Goal: Task Accomplishment & Management: Complete application form

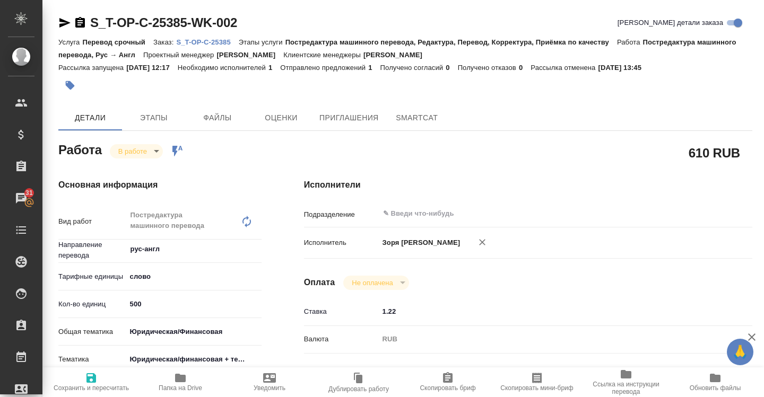
scroll to position [460, 0]
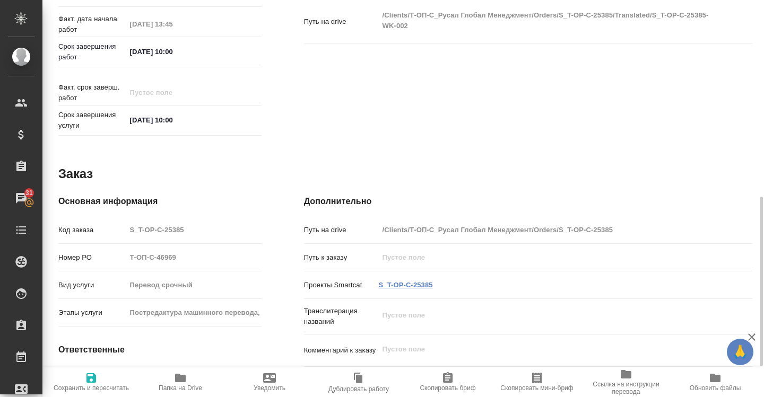
click at [409, 281] on link "S_T-OP-C-25385" at bounding box center [406, 285] width 54 height 8
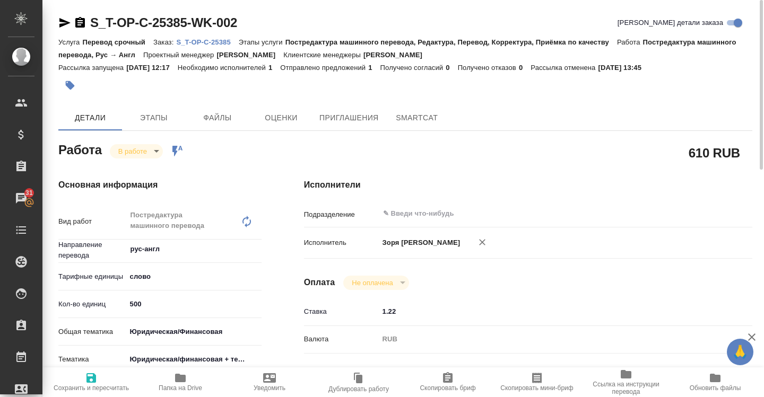
click at [66, 25] on icon "button" at bounding box center [64, 22] width 13 height 13
click at [159, 155] on body "🙏 .cls-1 fill:#fff; AWATERA Zoria Tatiana Клиенты Спецификации Заказы 31 Чаты T…" at bounding box center [382, 198] width 764 height 397
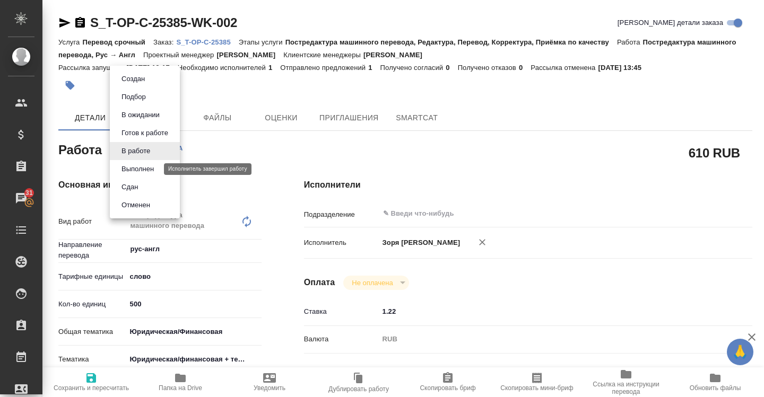
click at [152, 166] on button "Выполнен" at bounding box center [137, 169] width 39 height 12
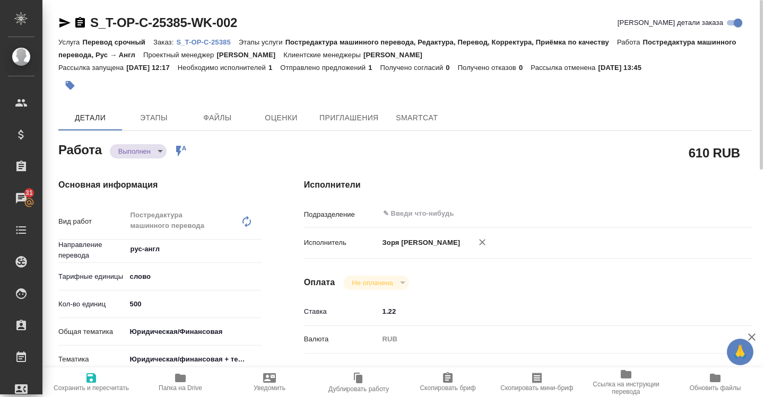
type textarea "x"
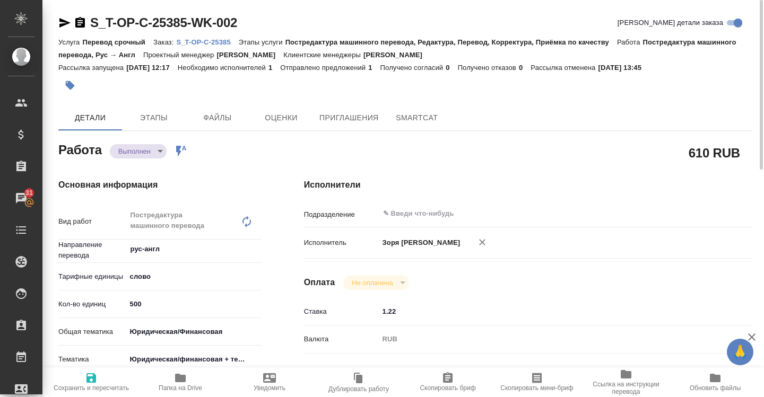
type textarea "x"
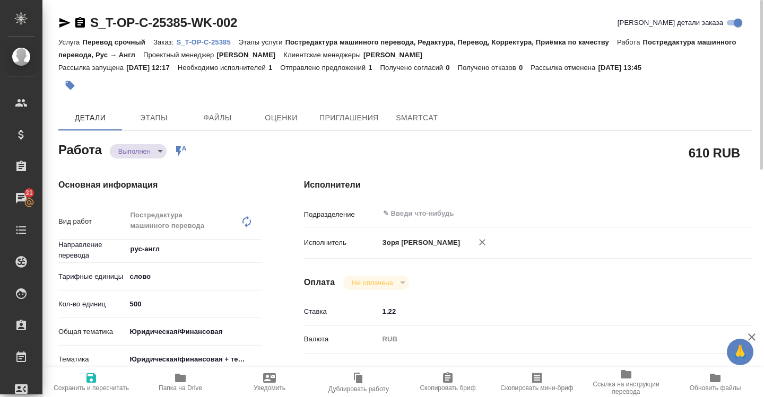
type textarea "x"
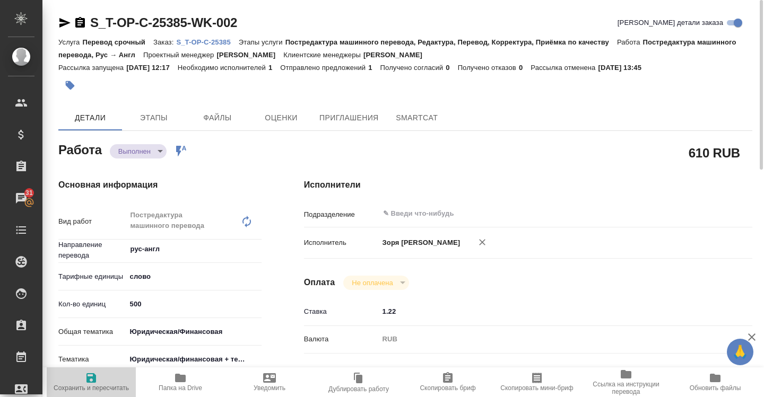
click at [104, 383] on span "Сохранить и пересчитать" at bounding box center [91, 382] width 76 height 20
type textarea "x"
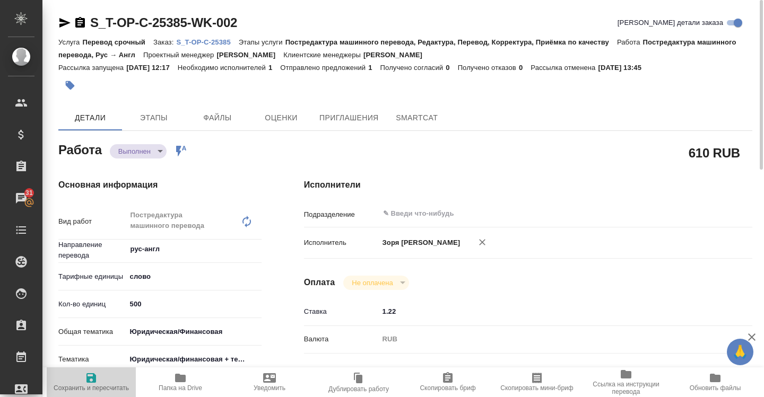
type textarea "x"
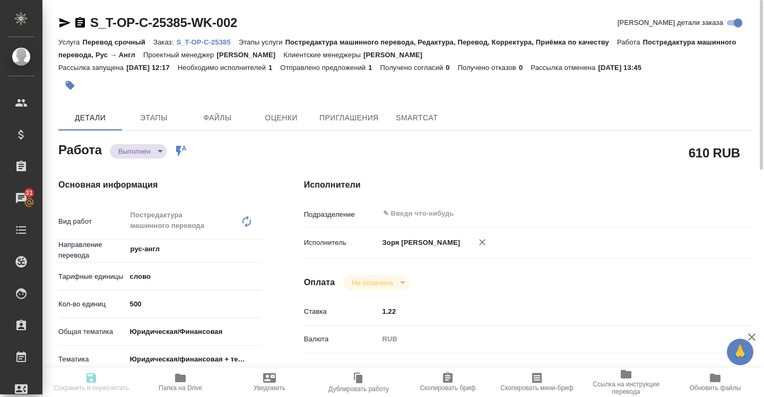
type textarea "x"
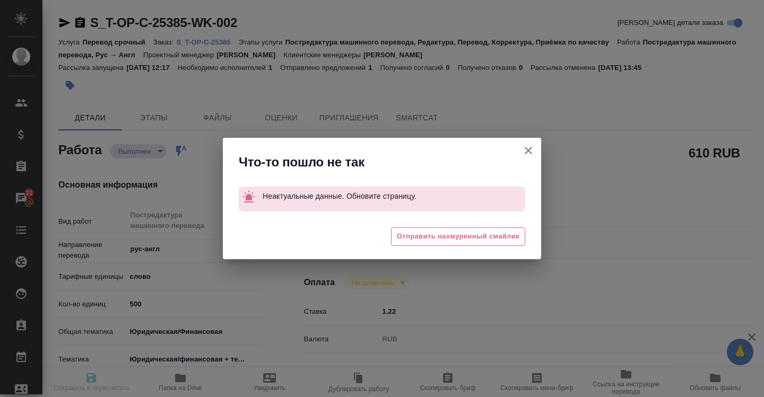
type textarea "x"
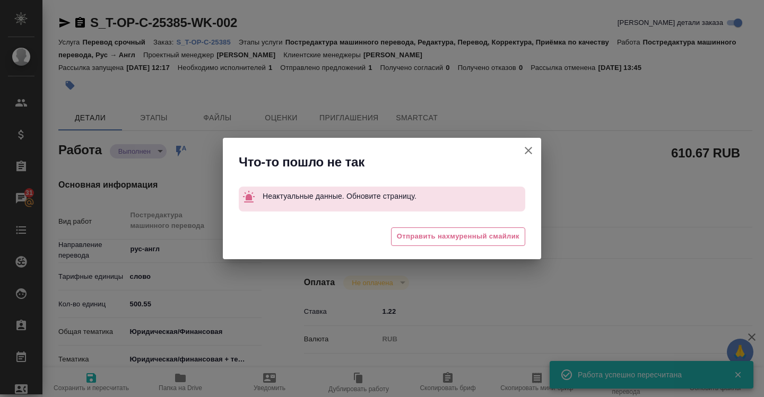
type input "completed"
type textarea "Постредактура машинного перевода"
type textarea "x"
type input "рус-англ"
type input "5a8b1489cc6b4906c91bfd90"
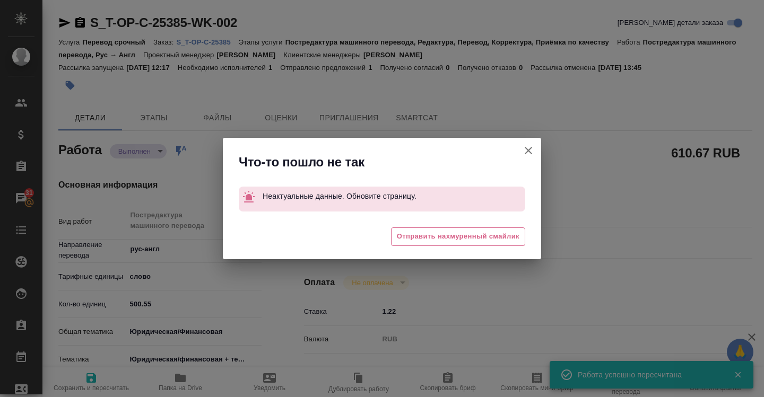
type input "500.55"
type input "yr-fn"
type input "5a8b8b956a9677013d343e73"
type input "03.10.2025 09:33"
type input "03.10.2025 13:45"
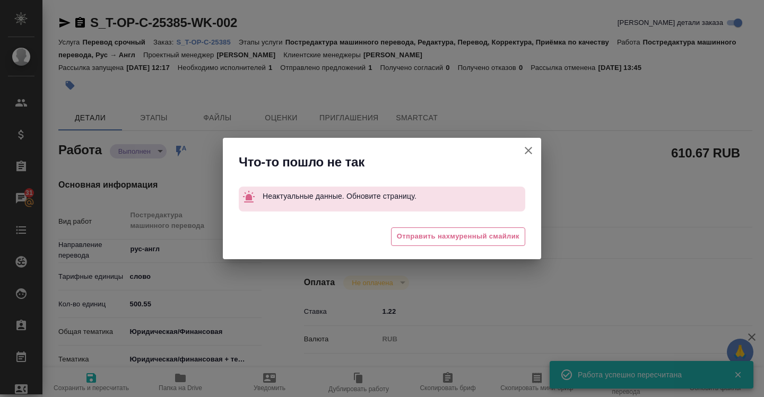
type input "06.10.2025 10:00"
type input "03.10.2025 17:05"
type input "06.10.2025 10:00"
type input "notPayed"
type input "1.22"
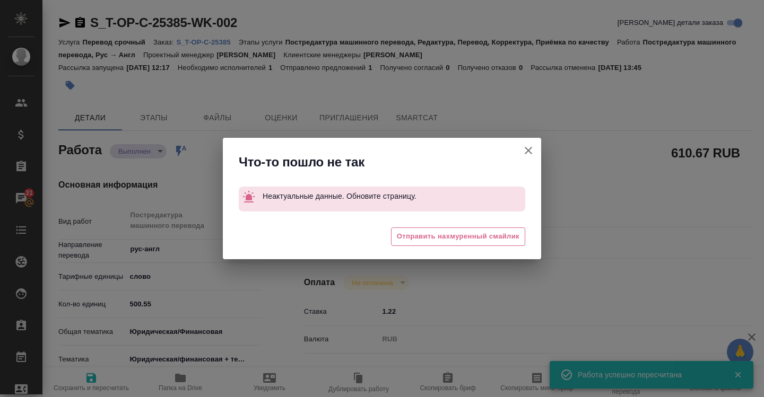
type input "RUB"
type input "Зоря Татьяна"
type textarea "x"
type textarea "/Clients/Т-ОП-С_Русал Глобал Менеджмент/Orders/S_T-OP-C-25385/Translated/S_T-OP…"
type textarea "x"
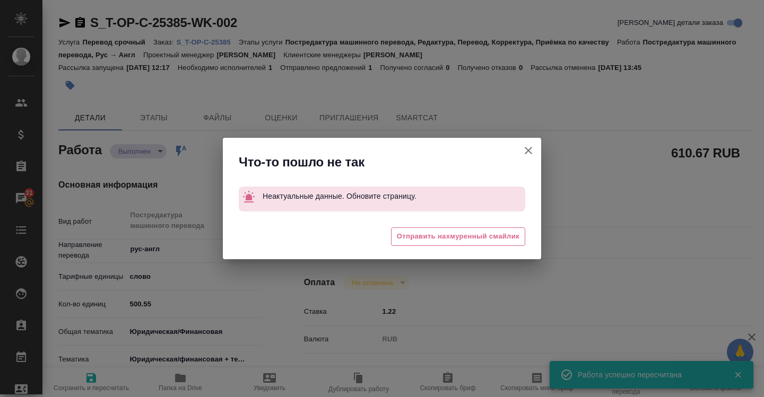
type input "S_T-OP-C-25385"
type input "Т-ОП-С-46969"
type input "Перевод срочный"
type input "Постредактура машинного перевода, Редактура, Перевод, Корректура, Приёмка по ка…"
type input "Горленко Юлия"
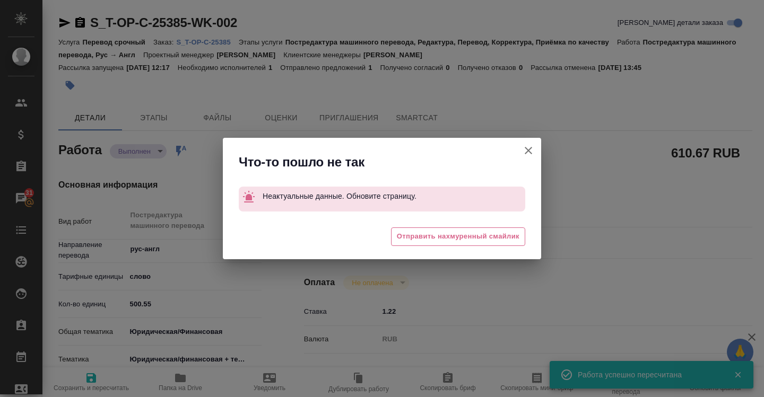
type input "/Clients/Т-ОП-С_Русал Глобал Менеджмент/Orders/S_T-OP-C-25385"
type textarea "x"
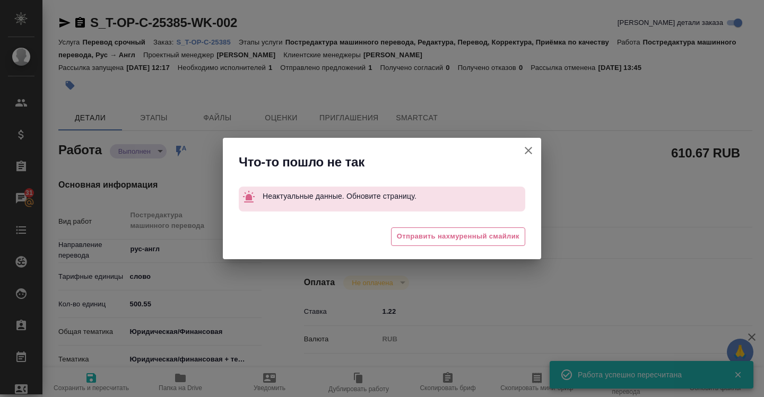
type textarea "x"
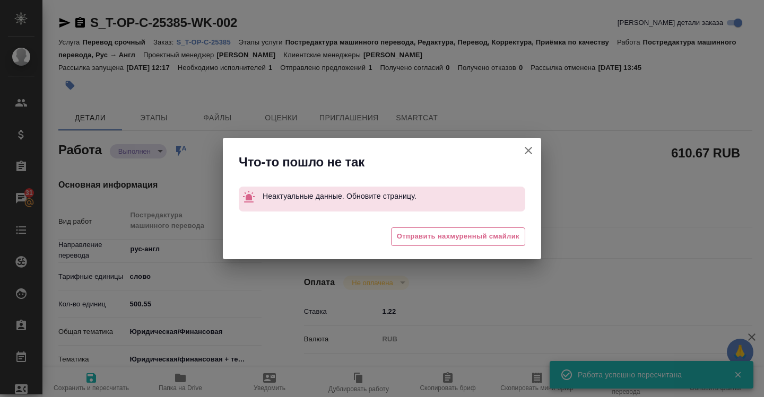
type textarea "x"
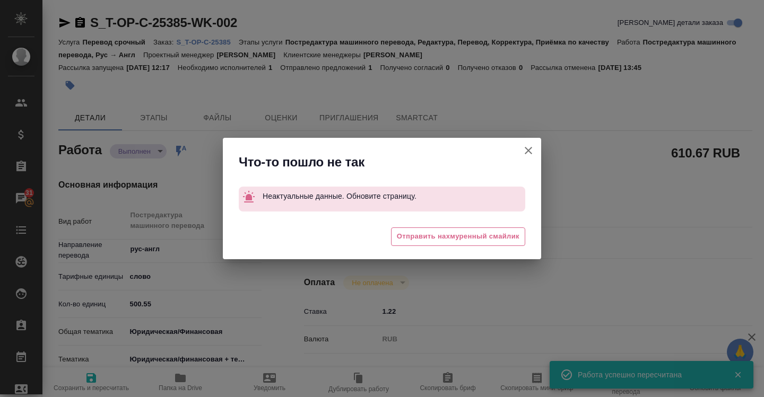
type textarea "x"
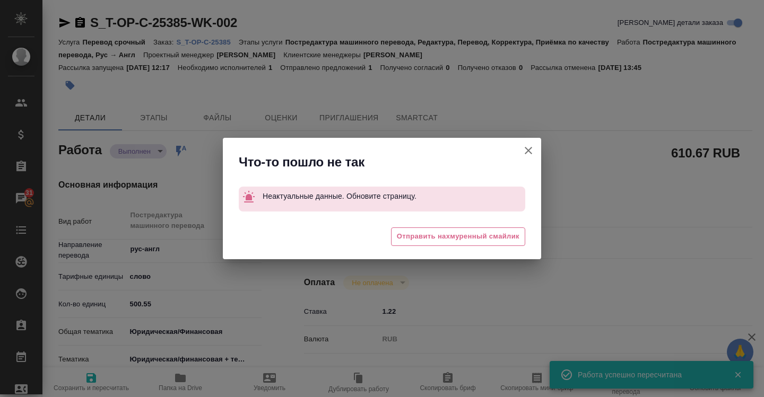
type textarea "x"
click at [530, 146] on icon "button" at bounding box center [528, 150] width 13 height 13
type textarea "x"
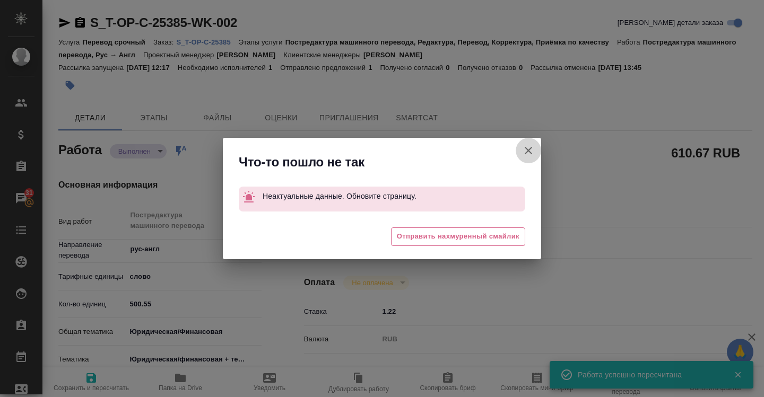
type textarea "x"
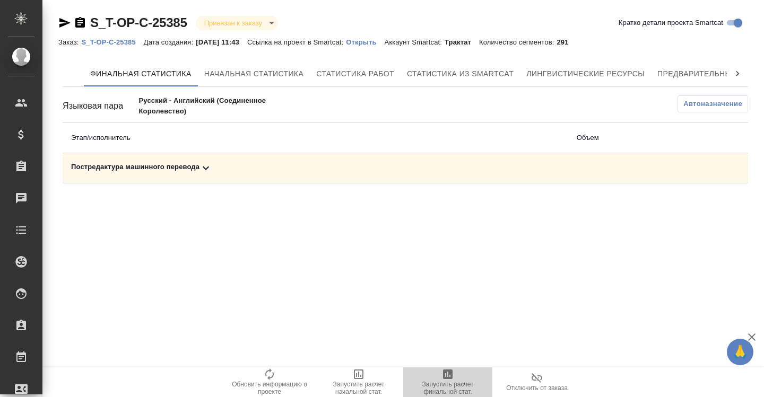
click at [446, 381] on span "Запустить расчет финальной стат." at bounding box center [448, 388] width 76 height 15
click at [193, 165] on div "Постредактура машинного перевода" at bounding box center [315, 168] width 489 height 13
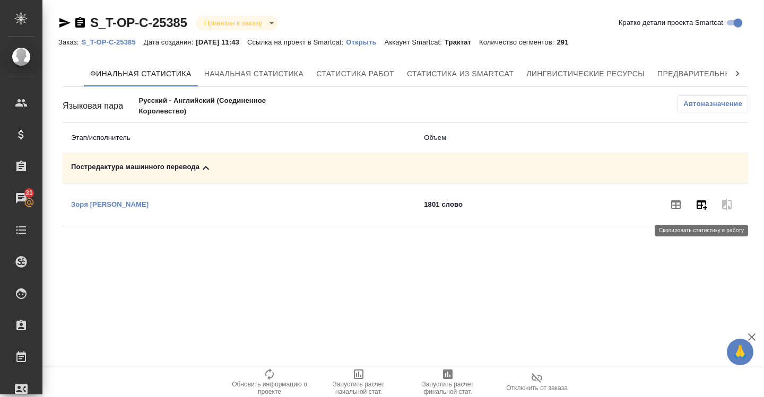
click at [705, 203] on icon "button" at bounding box center [702, 206] width 11 height 10
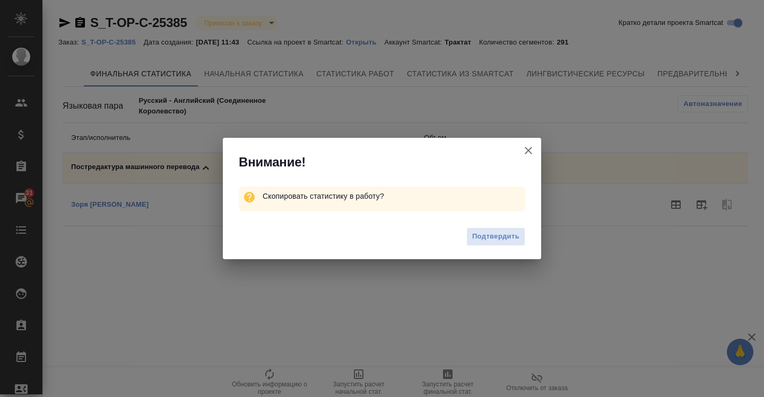
click at [508, 247] on div "Подтвердить" at bounding box center [382, 238] width 318 height 42
click at [505, 243] on button "Подтвердить" at bounding box center [495, 237] width 59 height 19
